Goal: Task Accomplishment & Management: Complete application form

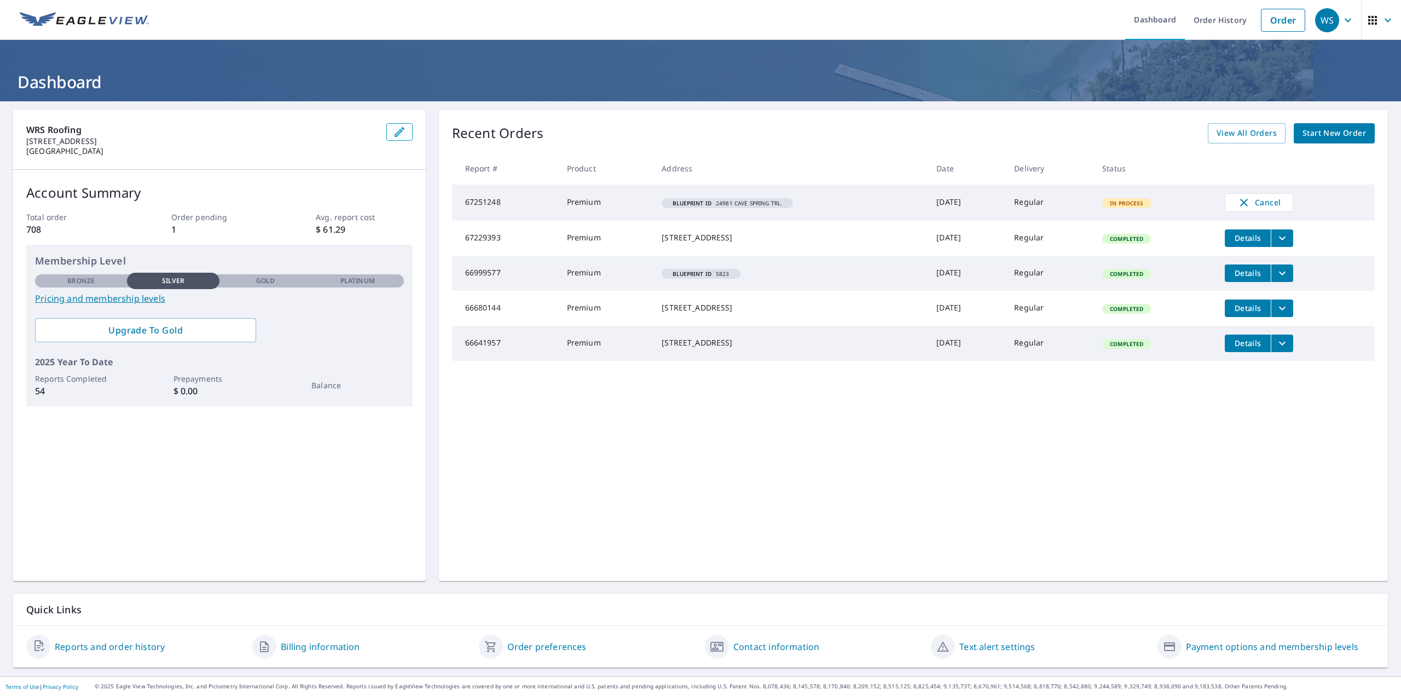
click at [1321, 131] on span "Start New Order" at bounding box center [1334, 133] width 63 height 14
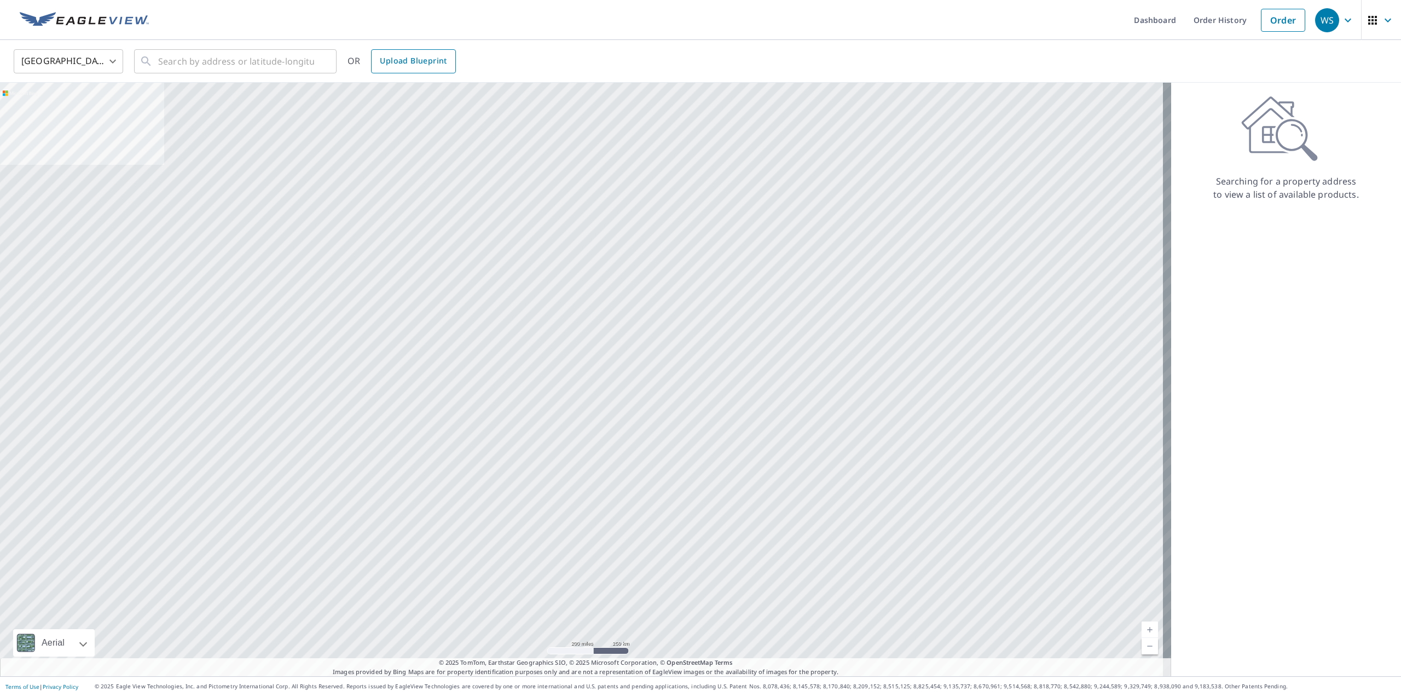
click at [413, 63] on span "Upload Blueprint" at bounding box center [413, 61] width 67 height 14
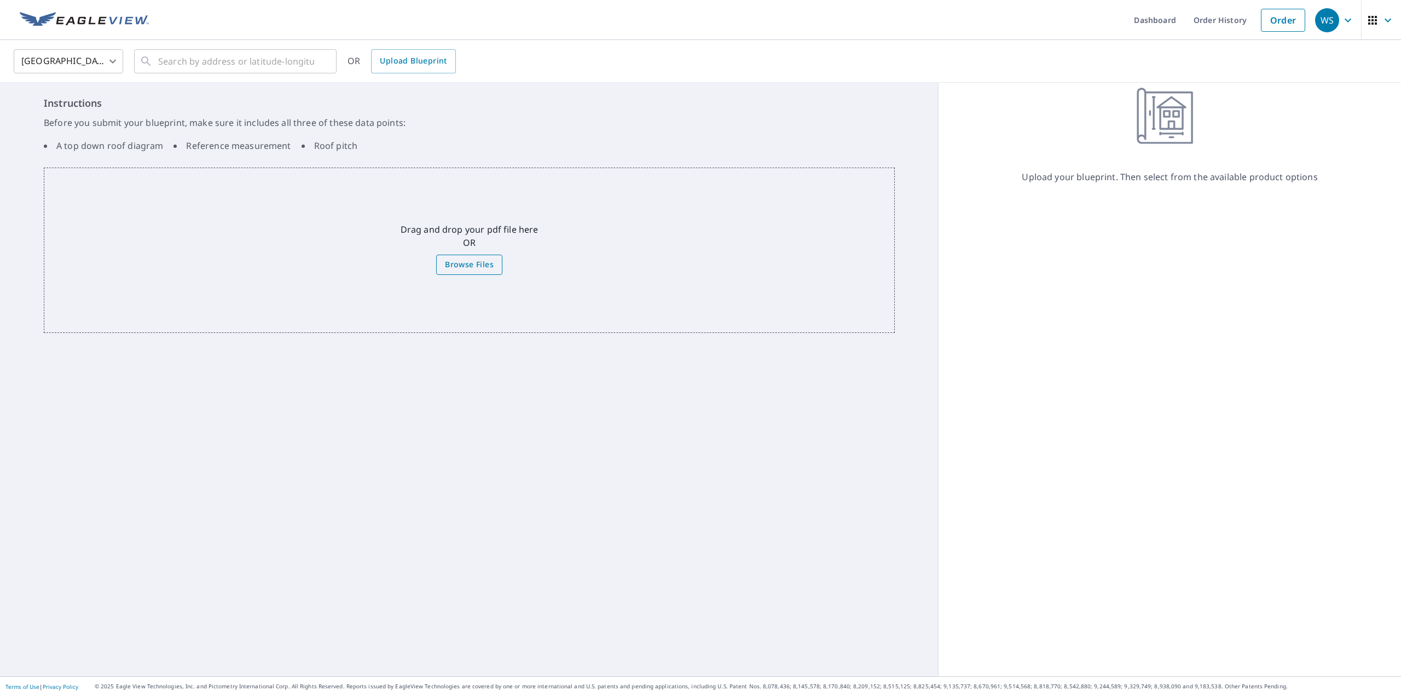
click at [474, 259] on span "Browse Files" at bounding box center [469, 265] width 49 height 14
click at [0, 0] on input "Browse Files" at bounding box center [0, 0] width 0 height 0
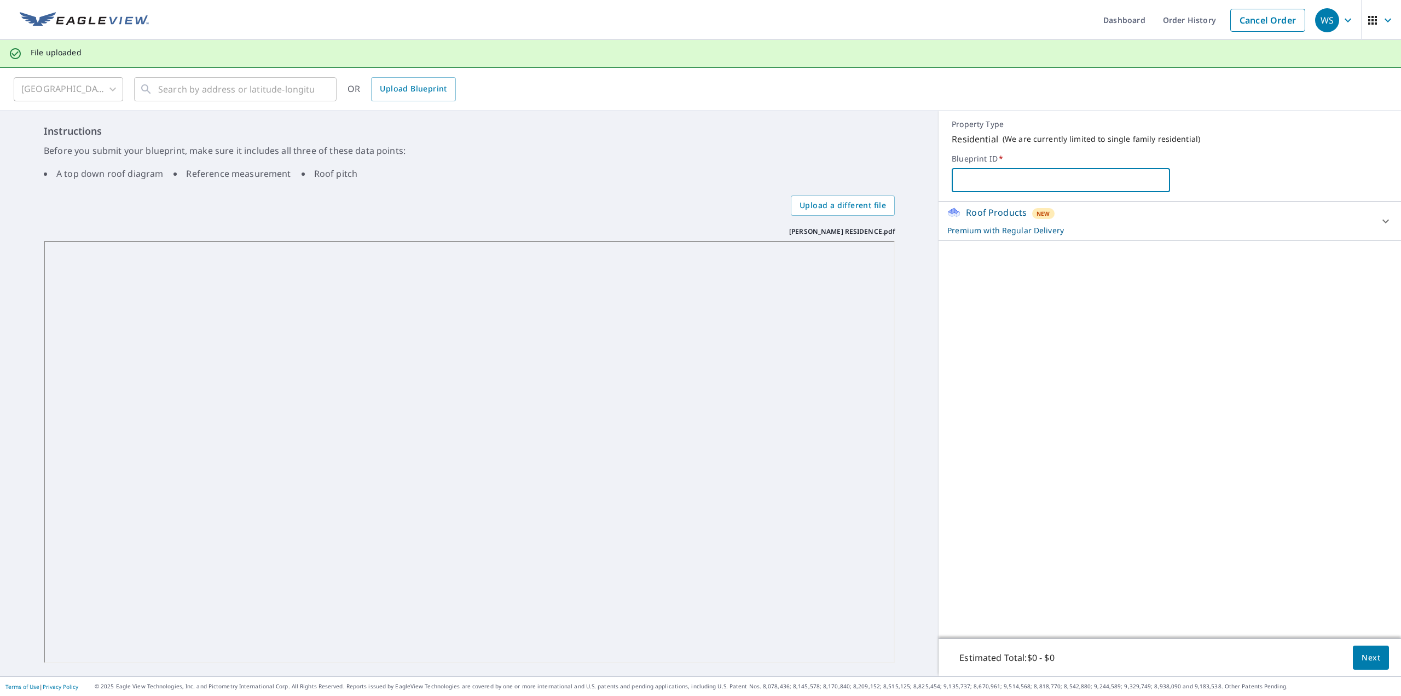
click at [971, 178] on input "text" at bounding box center [1061, 180] width 218 height 31
type input "[PERSON_NAME] RESIDENCE"
click at [1362, 655] on span "Next" at bounding box center [1371, 658] width 19 height 14
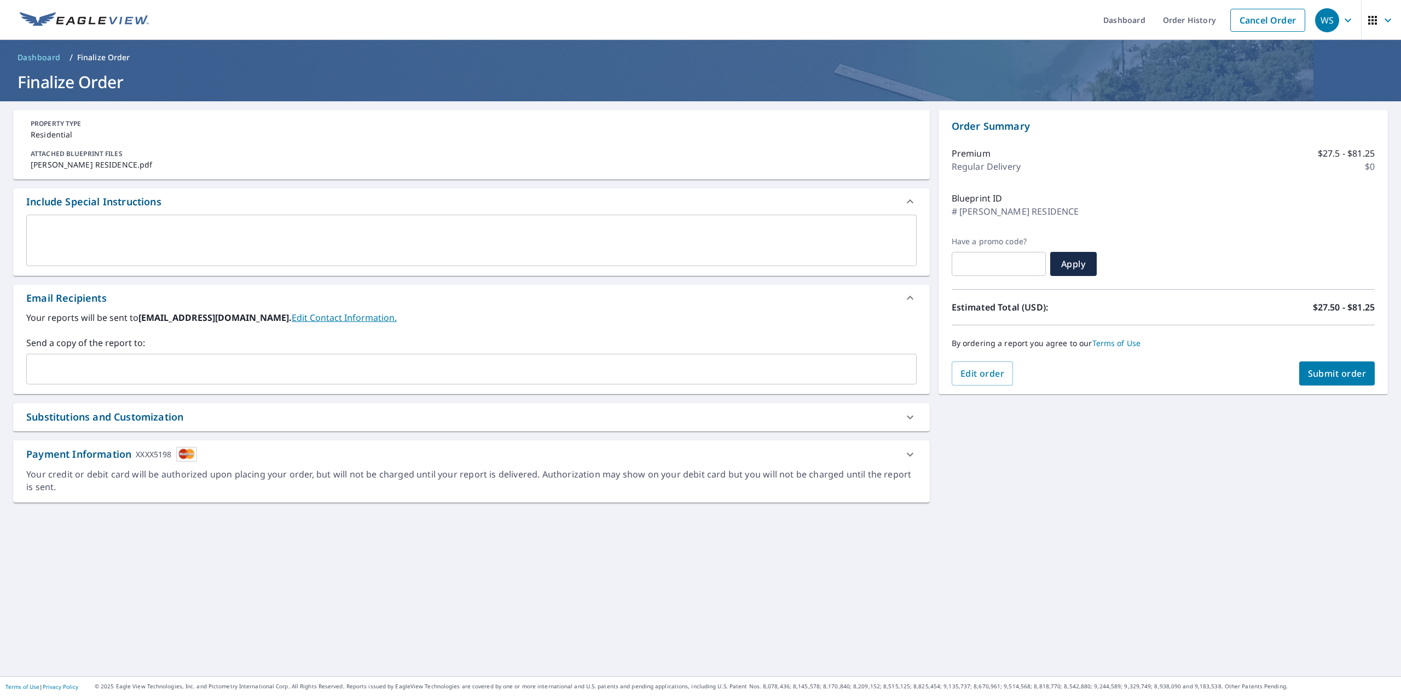
click at [1328, 369] on span "Submit order" at bounding box center [1337, 373] width 59 height 12
